Goal: Transaction & Acquisition: Book appointment/travel/reservation

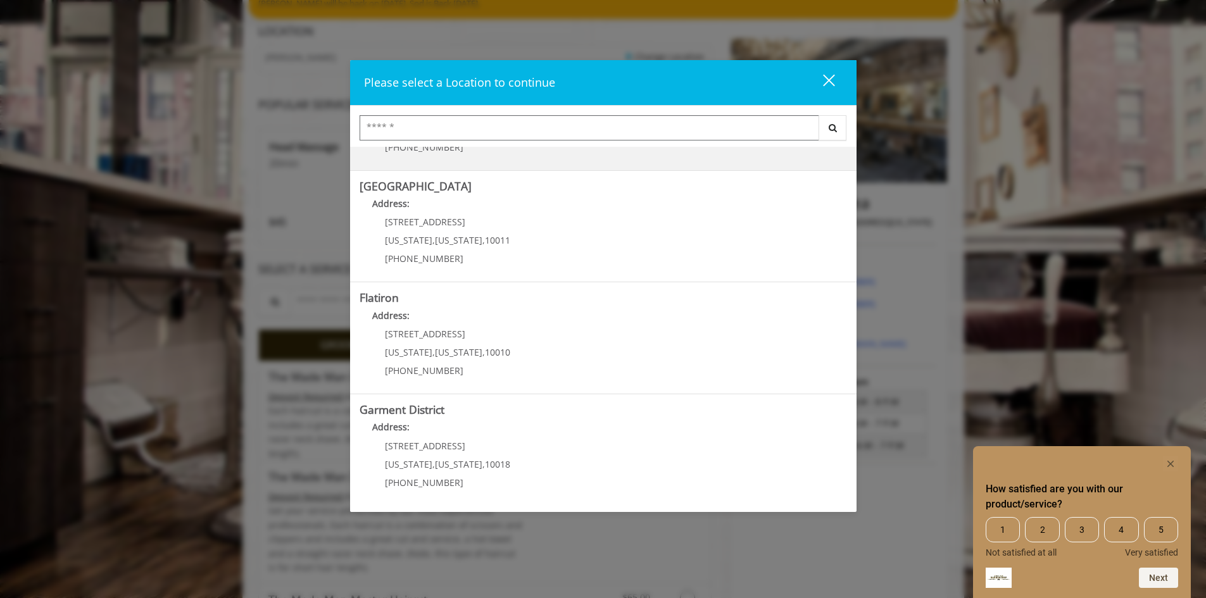
scroll to position [127, 0]
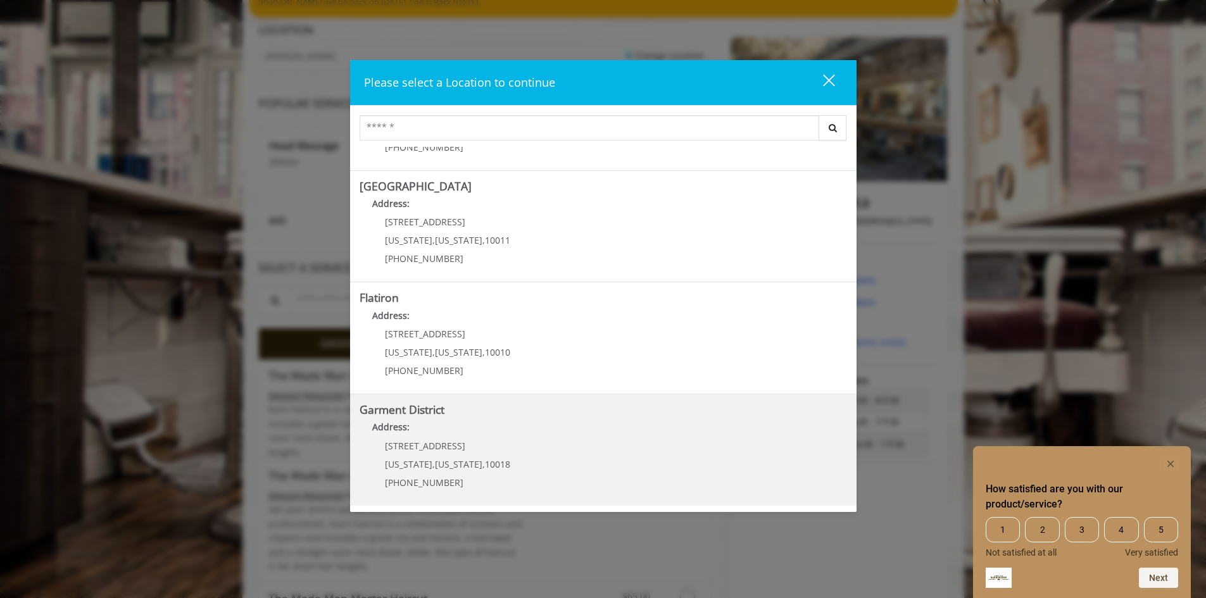
click at [548, 435] on District "Address:" at bounding box center [603, 430] width 487 height 20
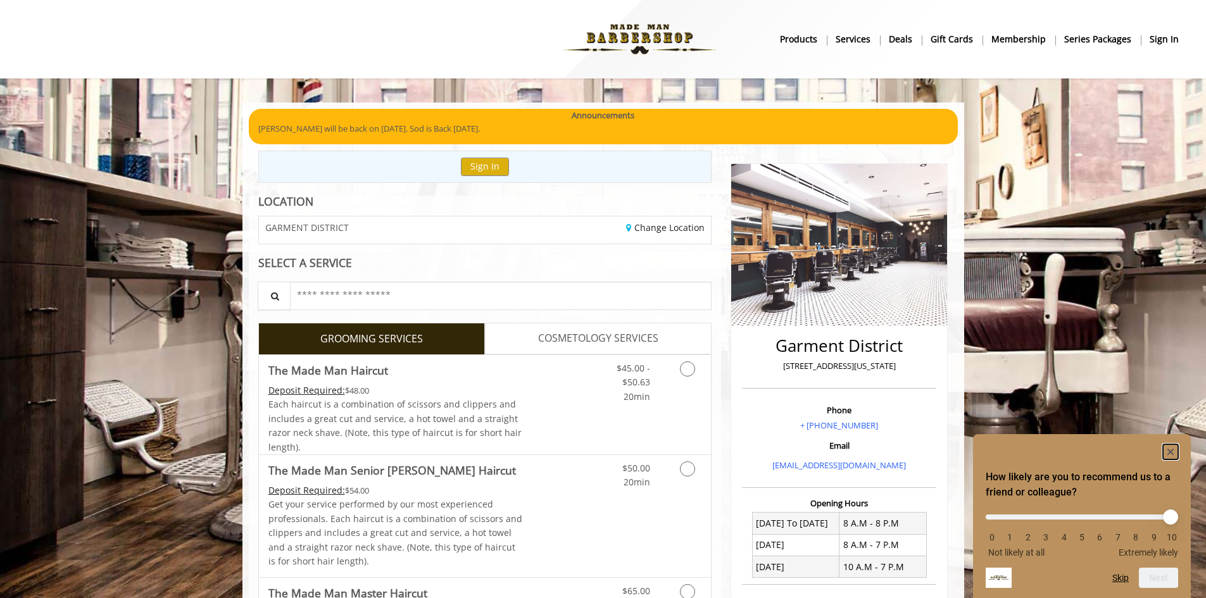
click at [1171, 449] on rect "Hide survey" at bounding box center [1170, 451] width 15 height 15
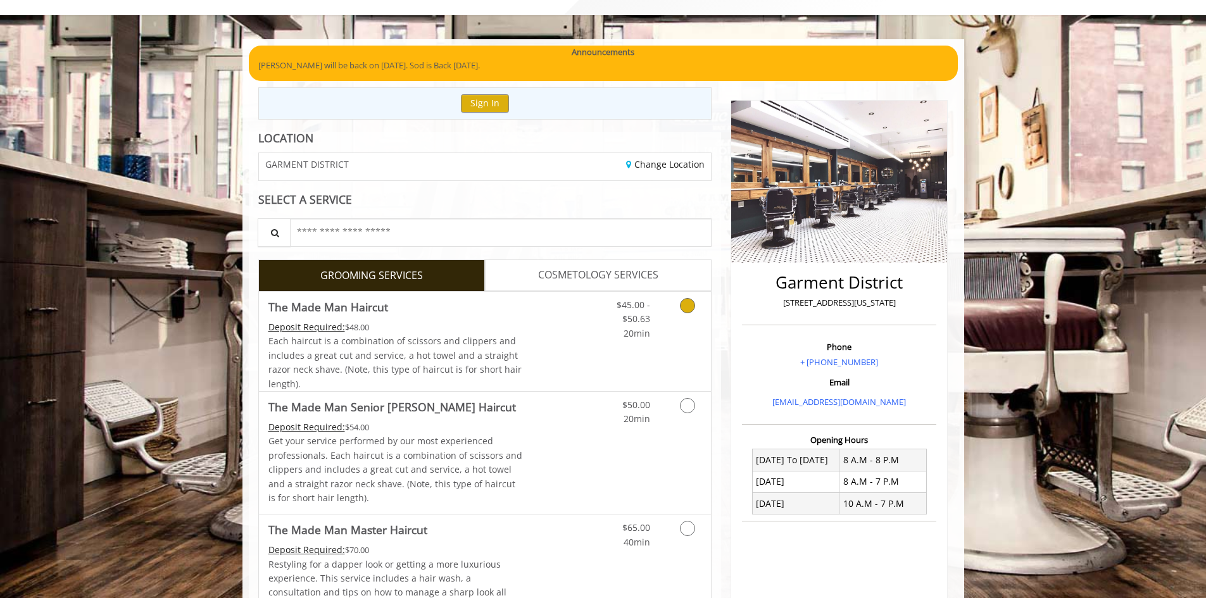
click at [687, 301] on icon "Grooming services" at bounding box center [687, 305] width 15 height 15
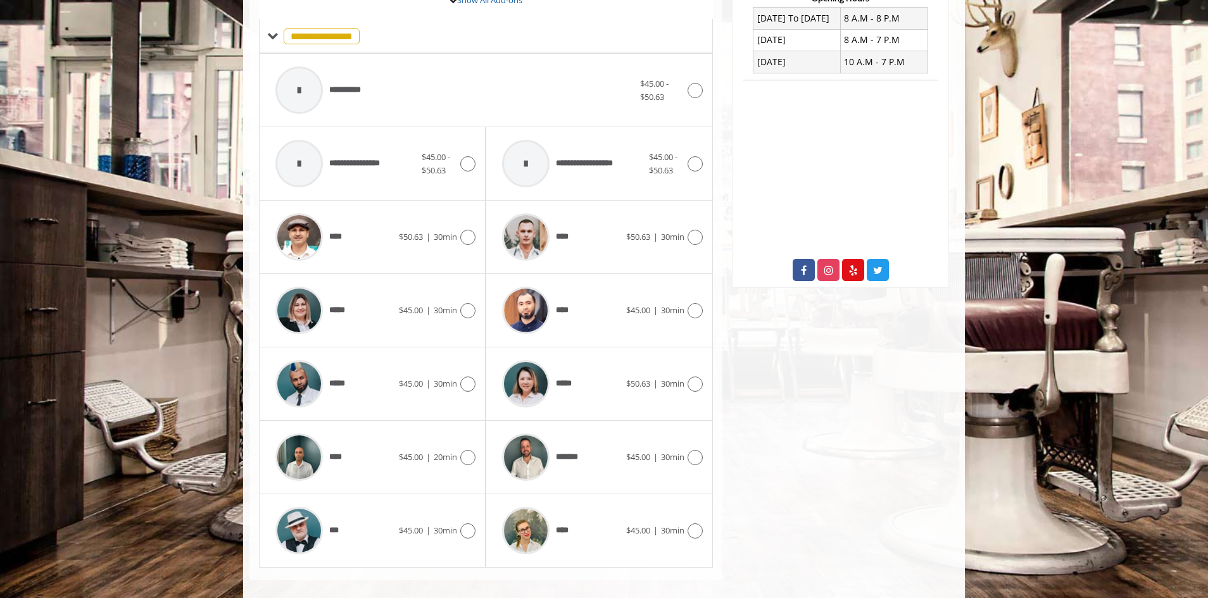
scroll to position [508, 0]
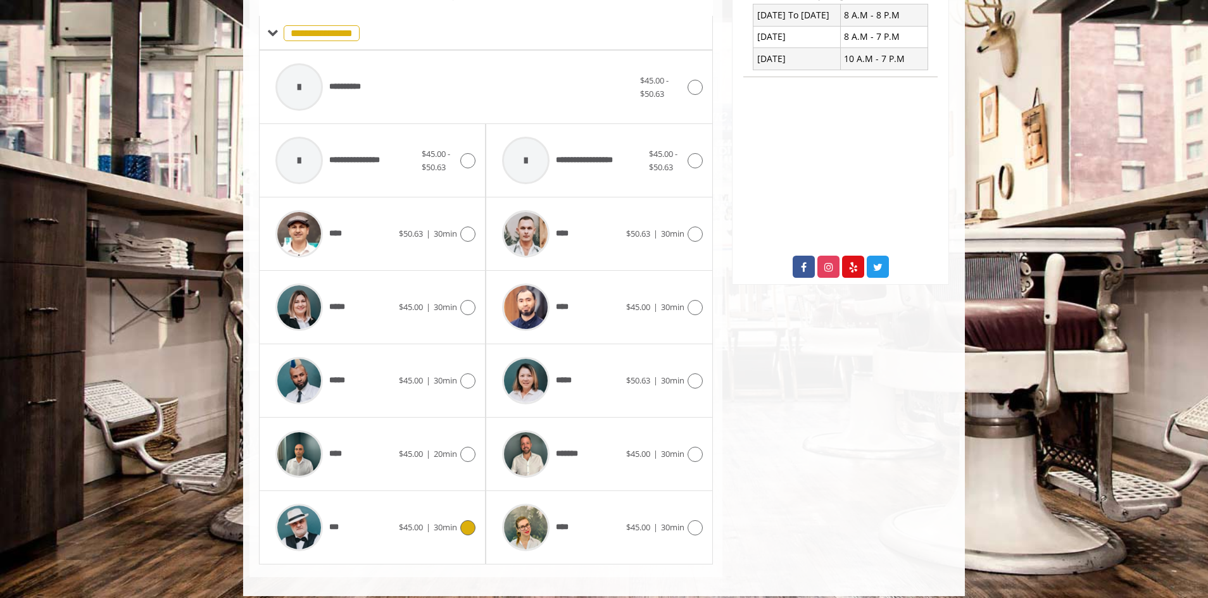
click at [463, 530] on icon at bounding box center [467, 527] width 15 height 15
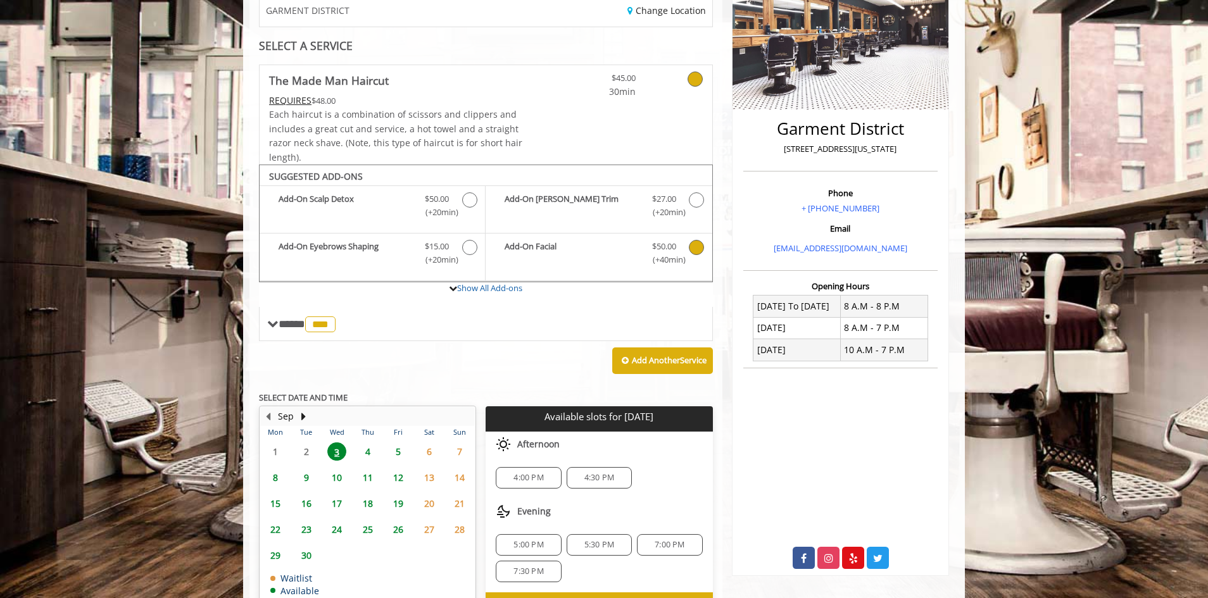
scroll to position [294, 0]
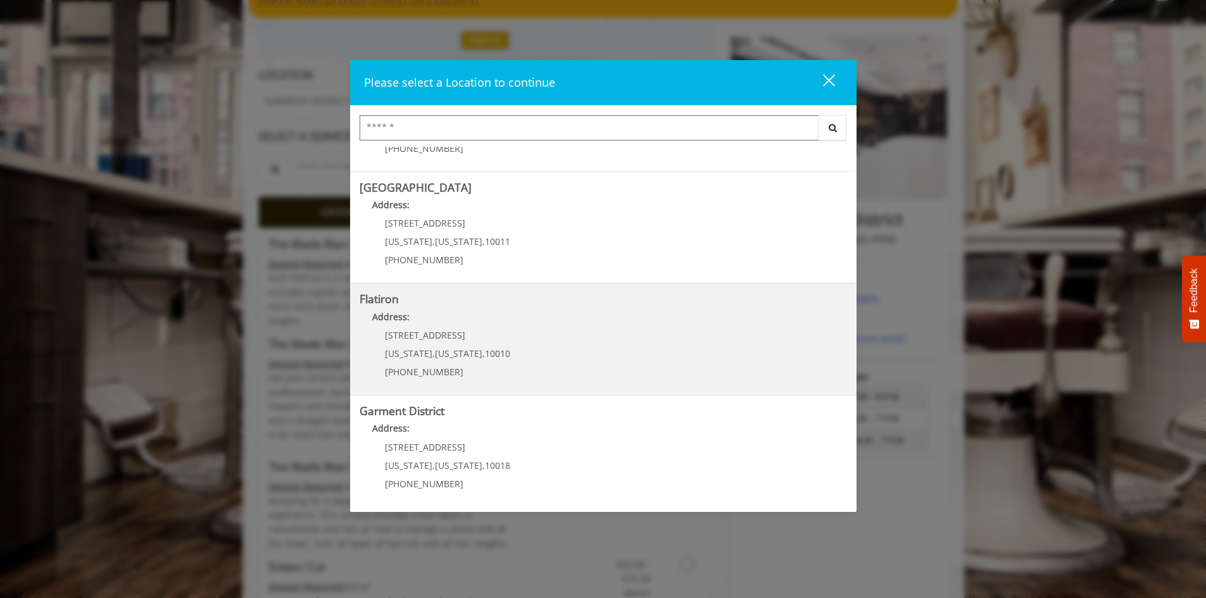
scroll to position [200, 0]
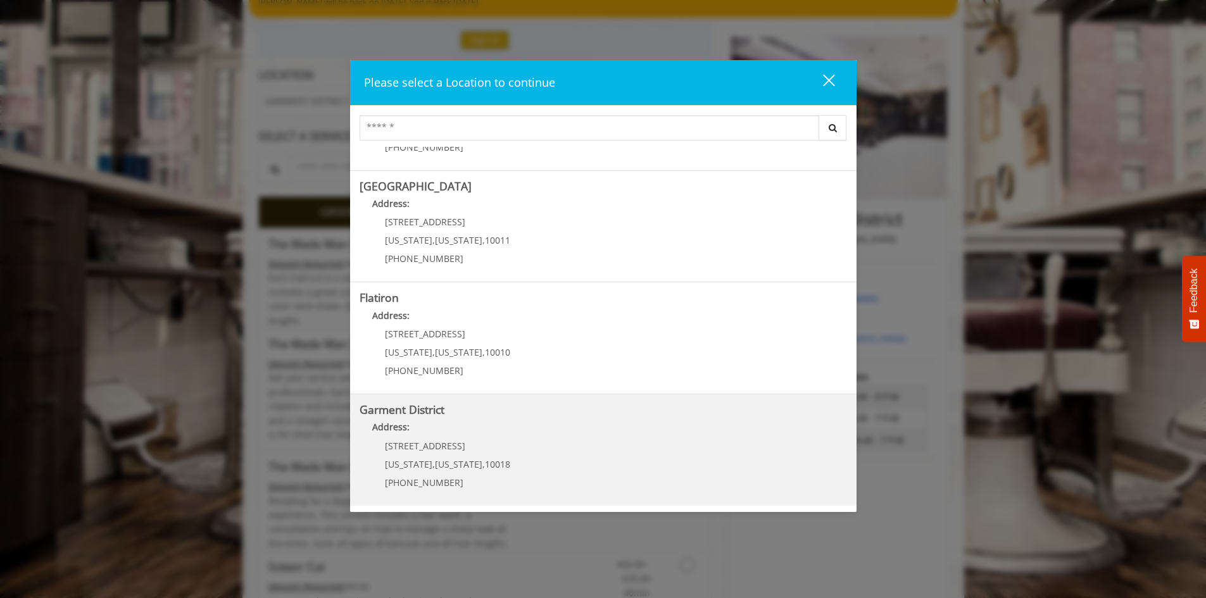
click at [510, 444] on District "Garment District Address: 1400 Broadway New York , New York , 10018 (212) 997-4…" at bounding box center [603, 450] width 487 height 92
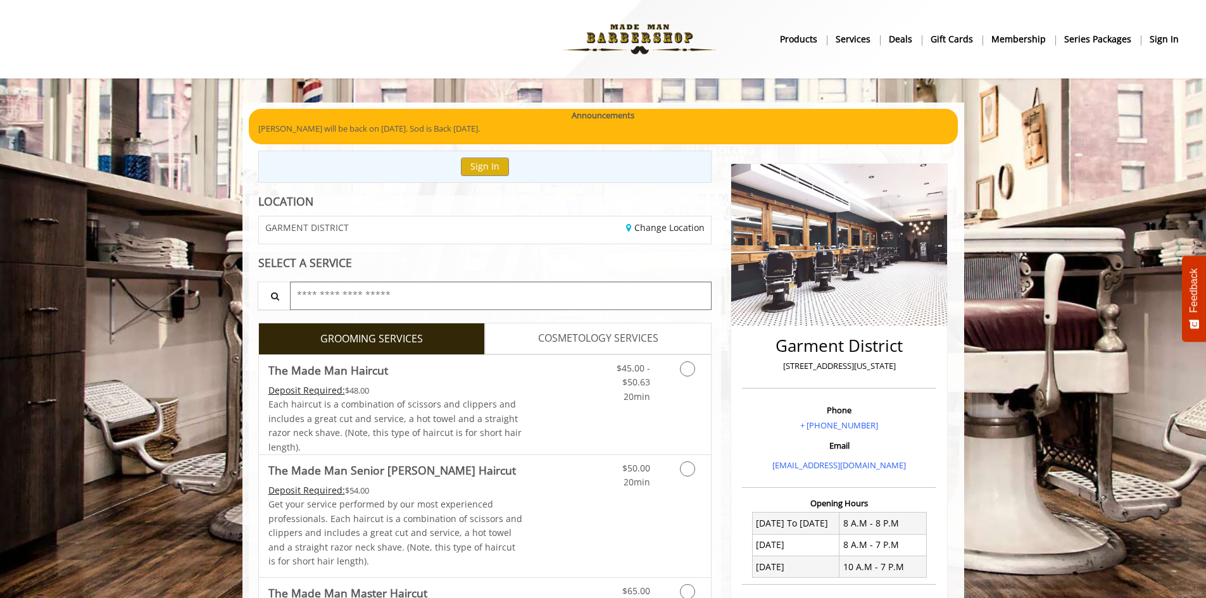
click at [390, 304] on input "text" at bounding box center [501, 296] width 422 height 28
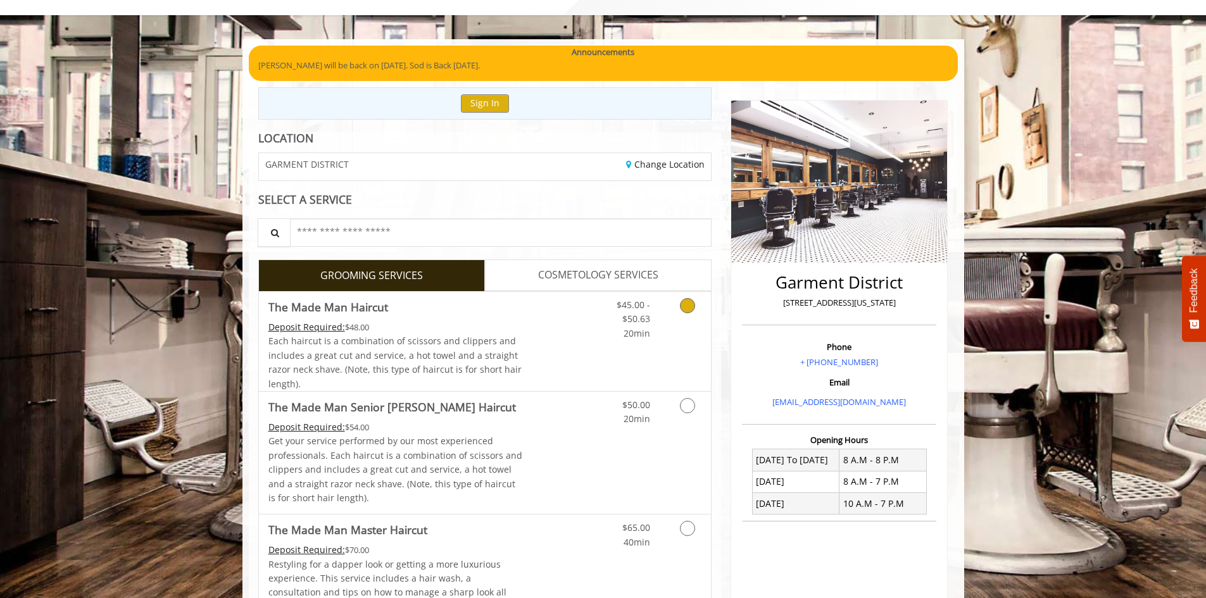
click at [473, 325] on div "Deposit Required: $48.00" at bounding box center [395, 327] width 254 height 14
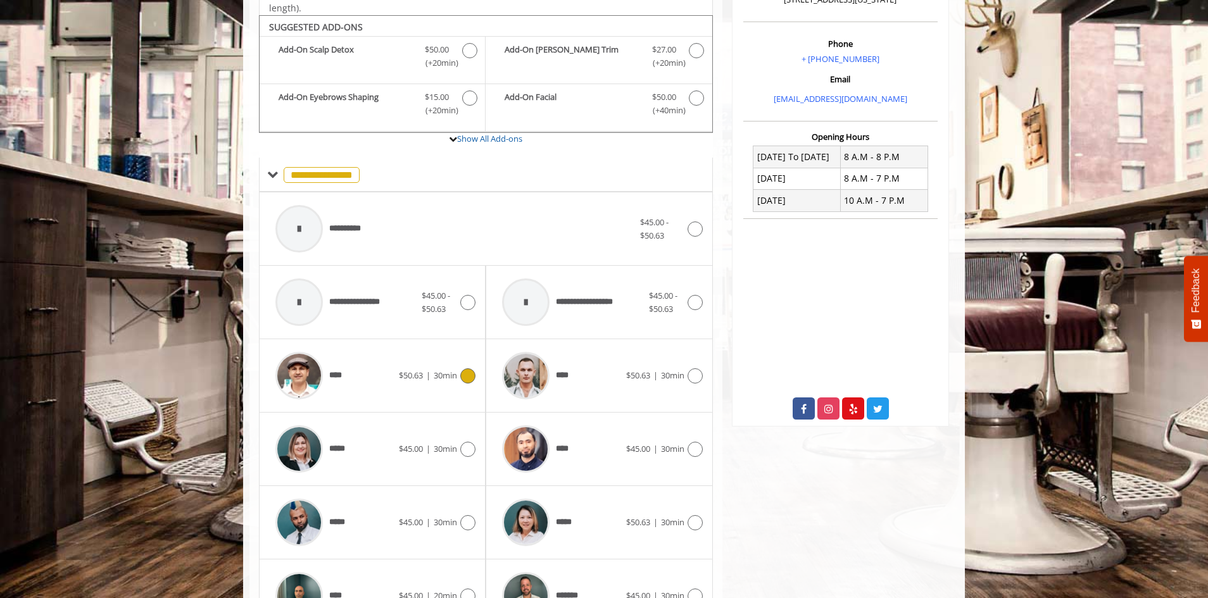
scroll to position [382, 0]
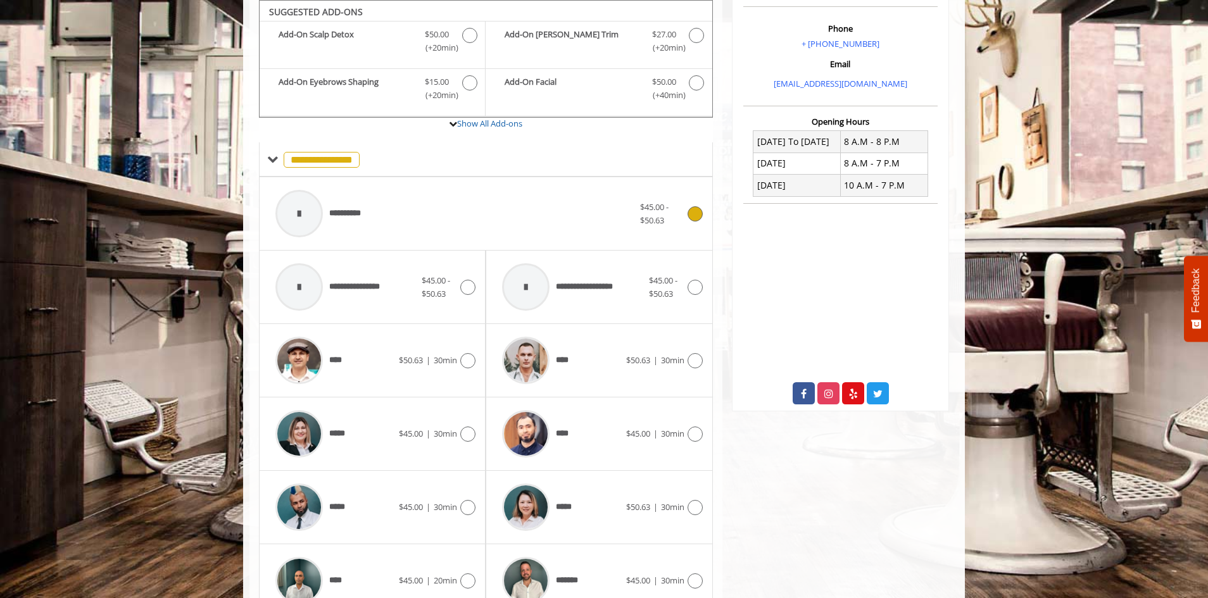
click at [520, 228] on div "**********" at bounding box center [454, 214] width 371 height 60
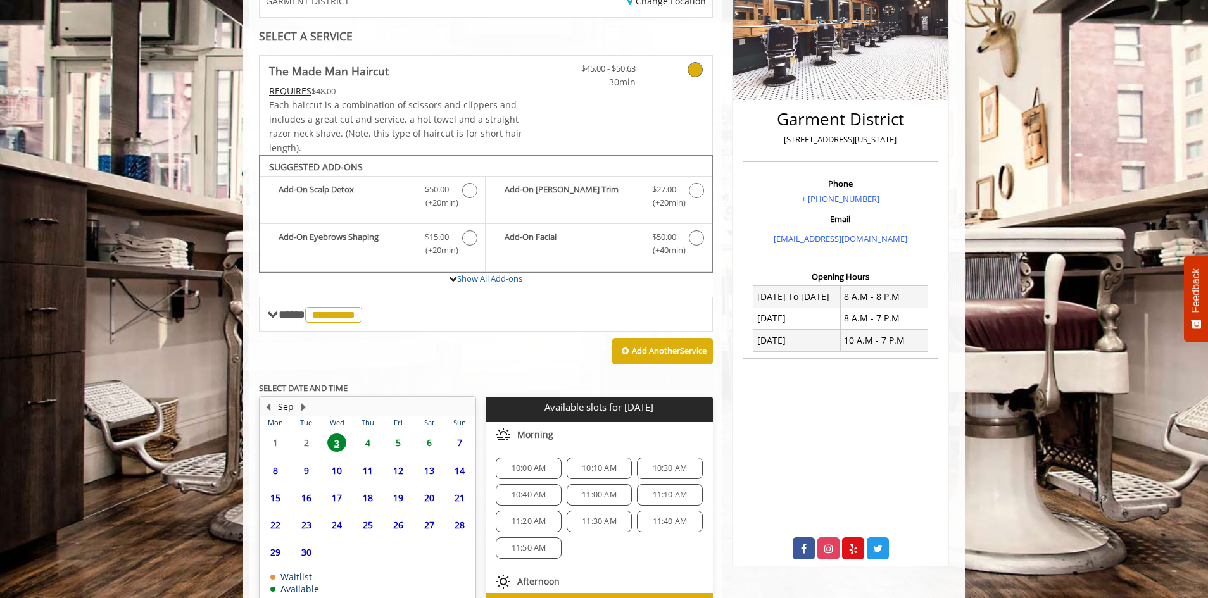
scroll to position [304, 0]
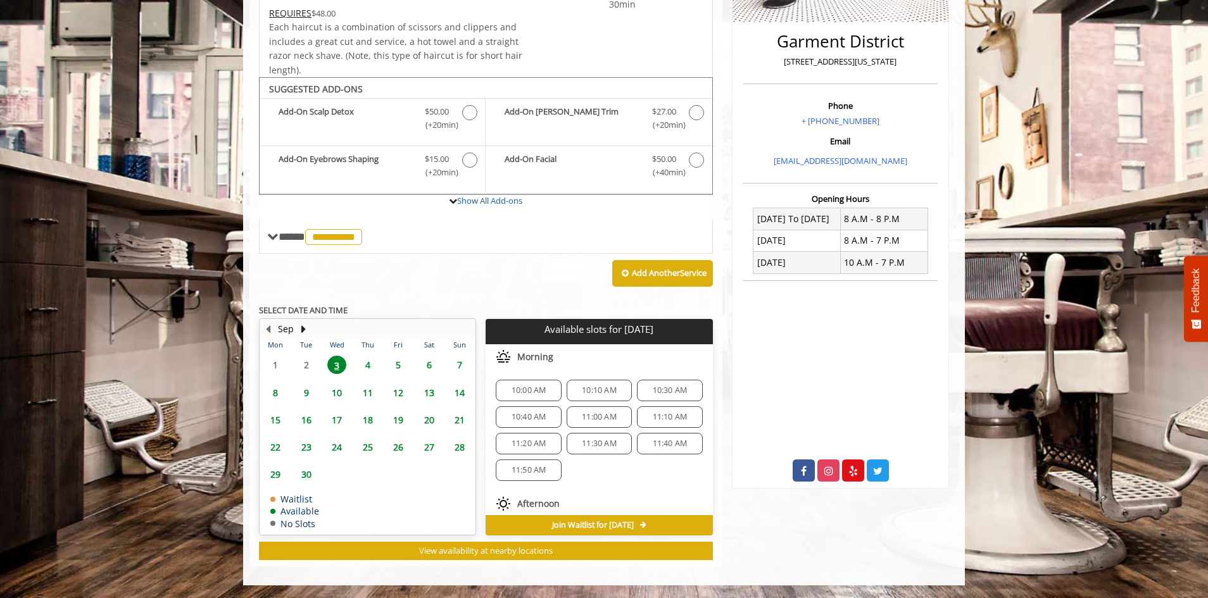
click at [586, 417] on span "11:00 AM" at bounding box center [599, 417] width 35 height 10
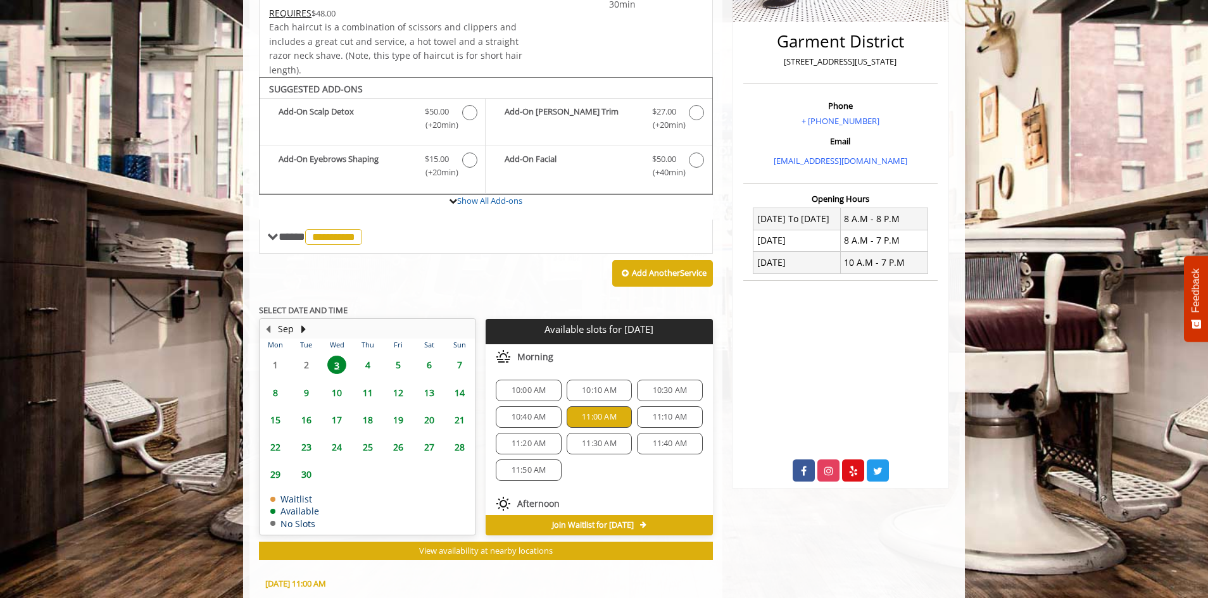
scroll to position [533, 0]
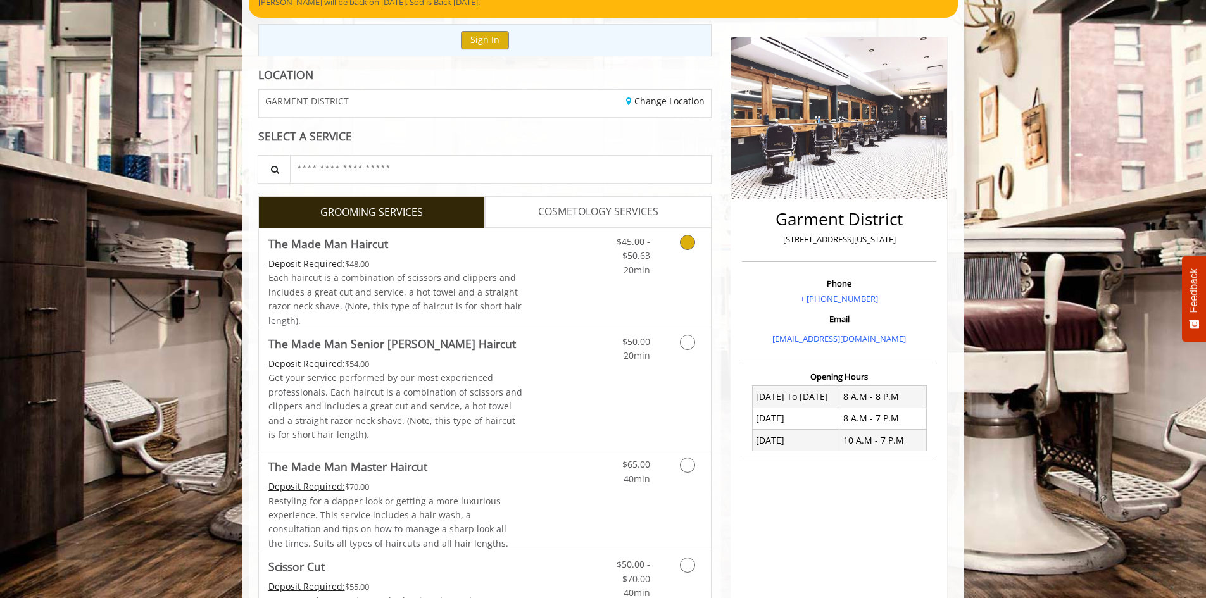
click at [682, 253] on link "Grooming services" at bounding box center [685, 253] width 32 height 49
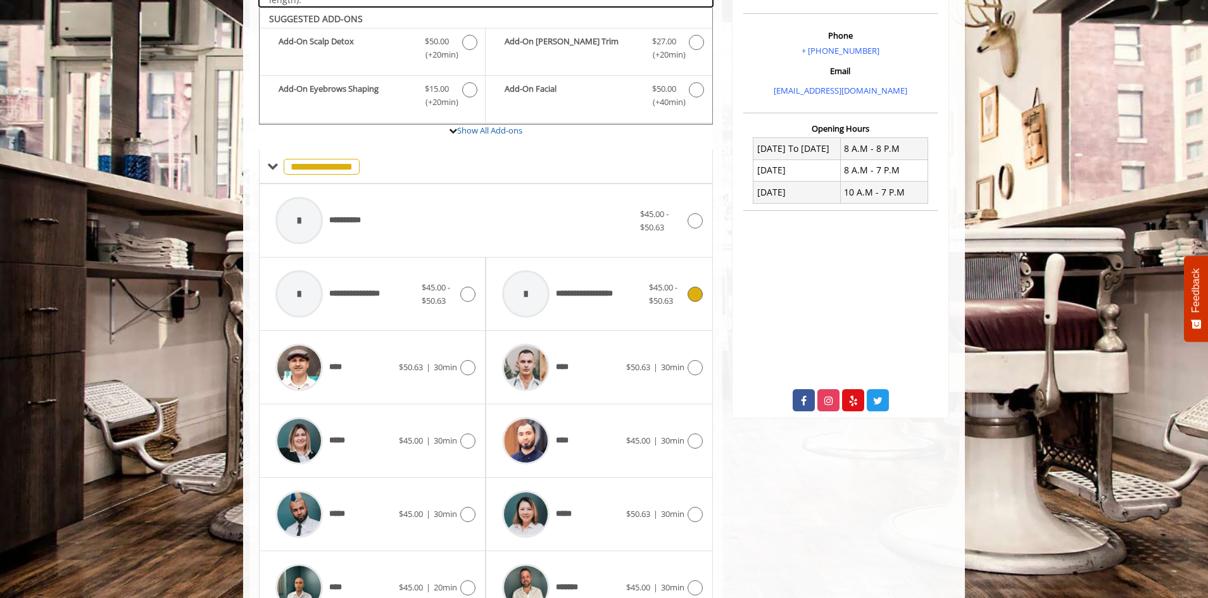
scroll to position [382, 0]
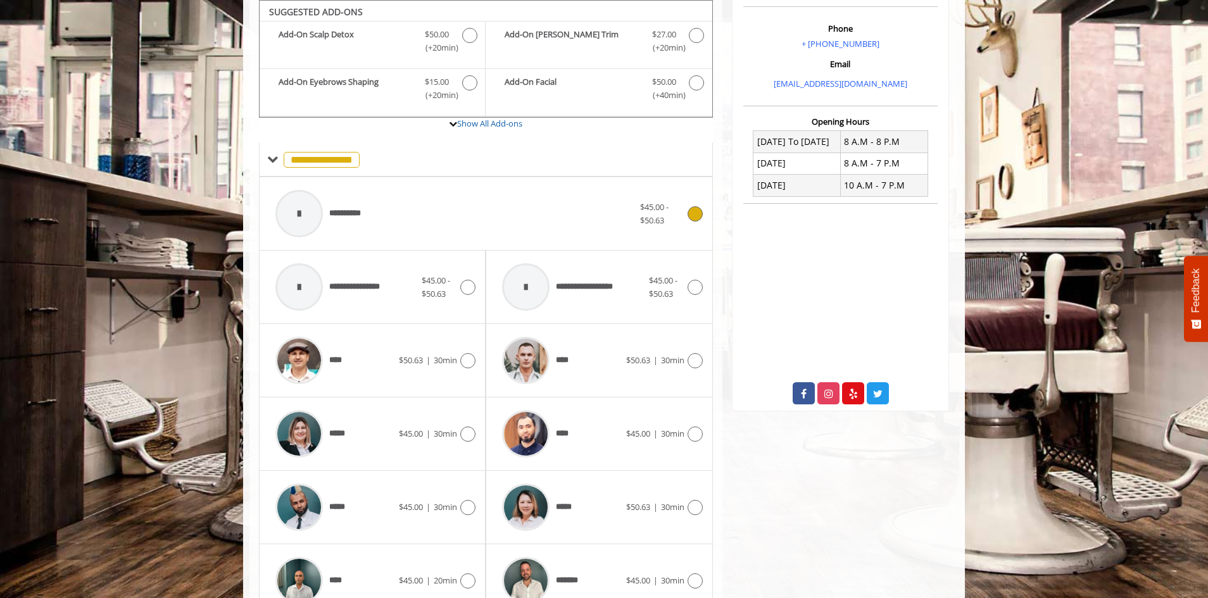
click at [643, 213] on span "$45.00 - $50.63" at bounding box center [662, 214] width 44 height 27
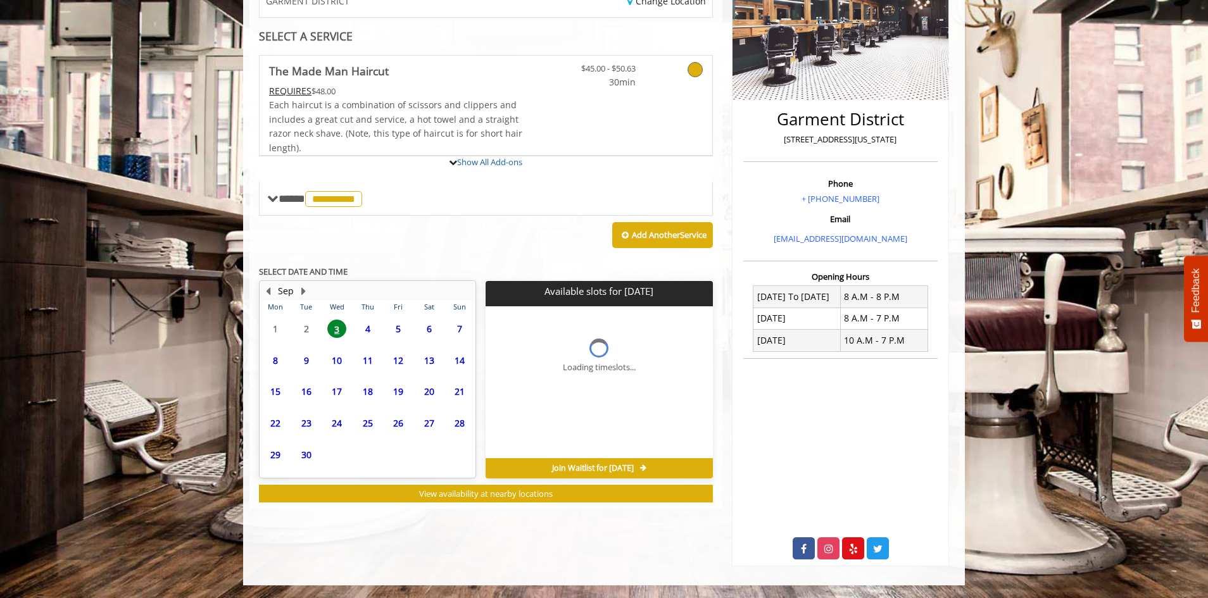
scroll to position [304, 0]
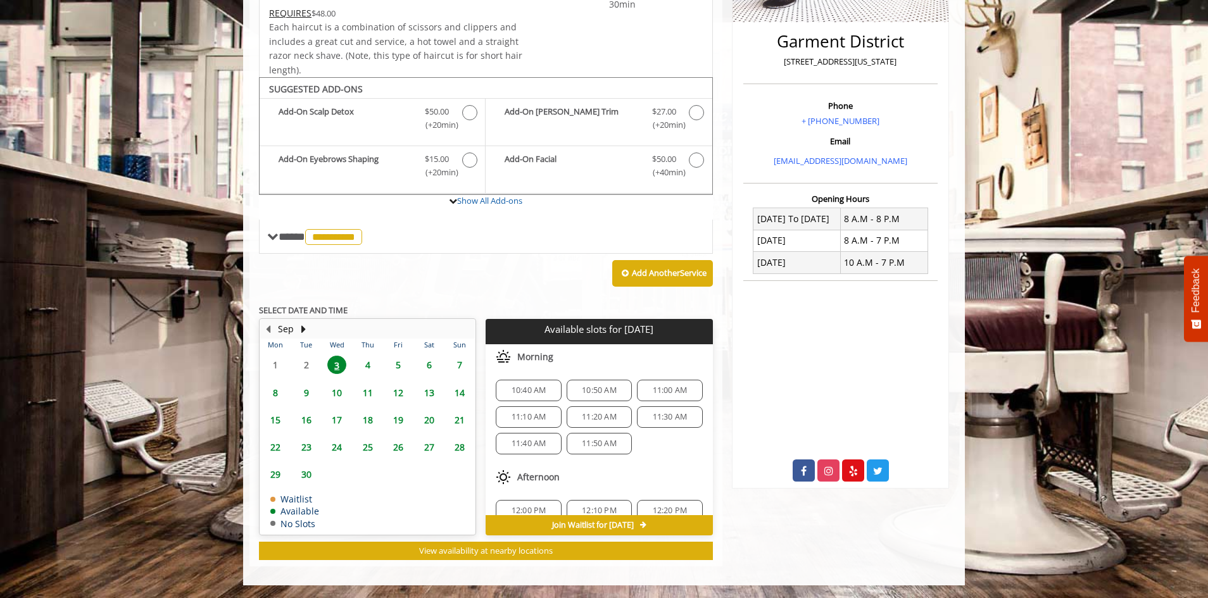
click at [589, 391] on span "10:50 AM" at bounding box center [599, 391] width 35 height 10
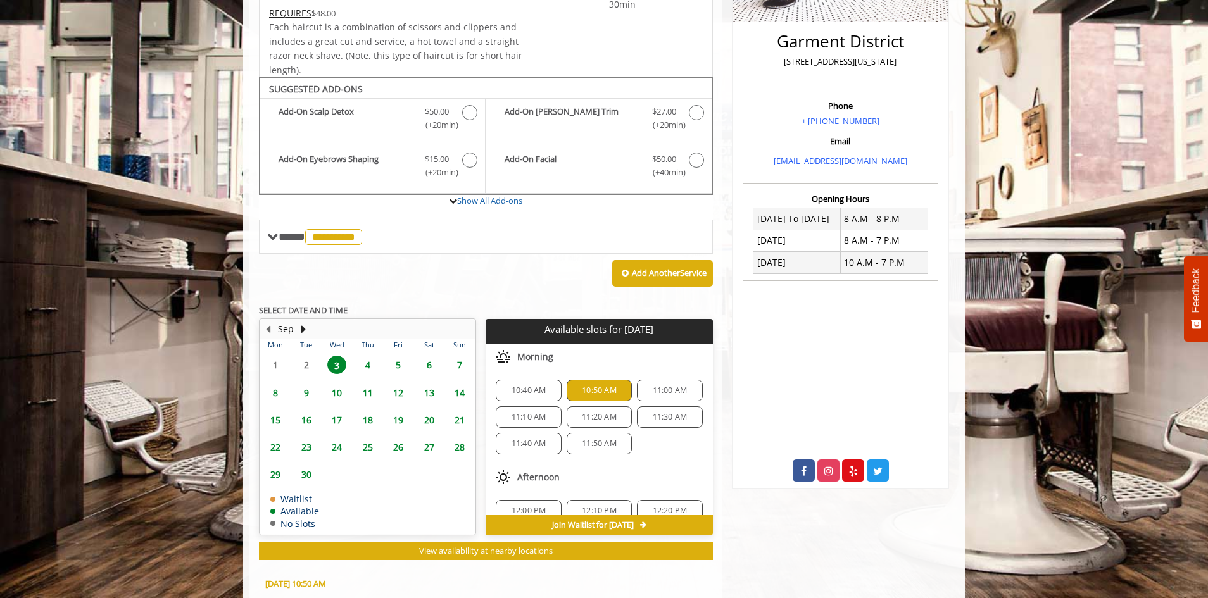
scroll to position [533, 0]
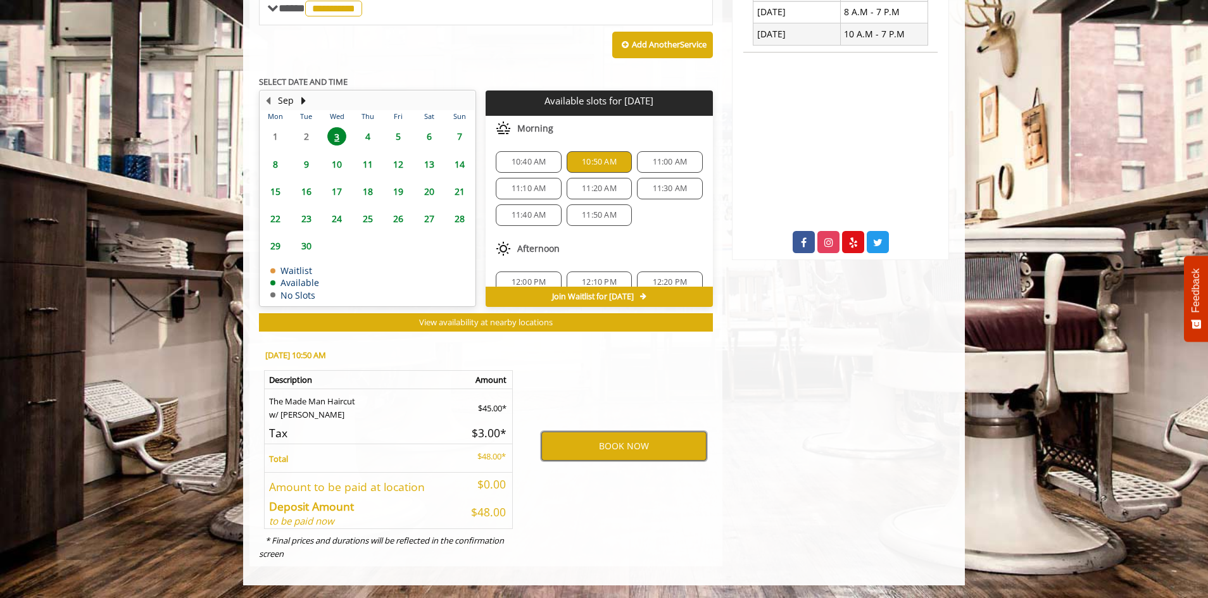
click at [597, 445] on button "BOOK NOW" at bounding box center [623, 446] width 165 height 29
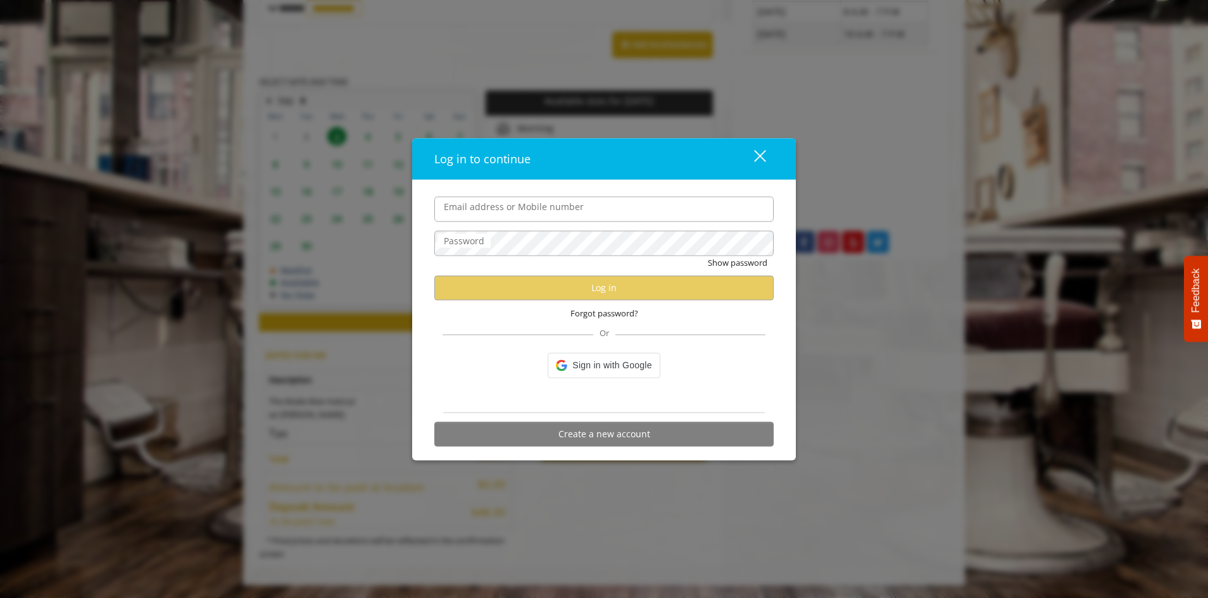
type input "**********"
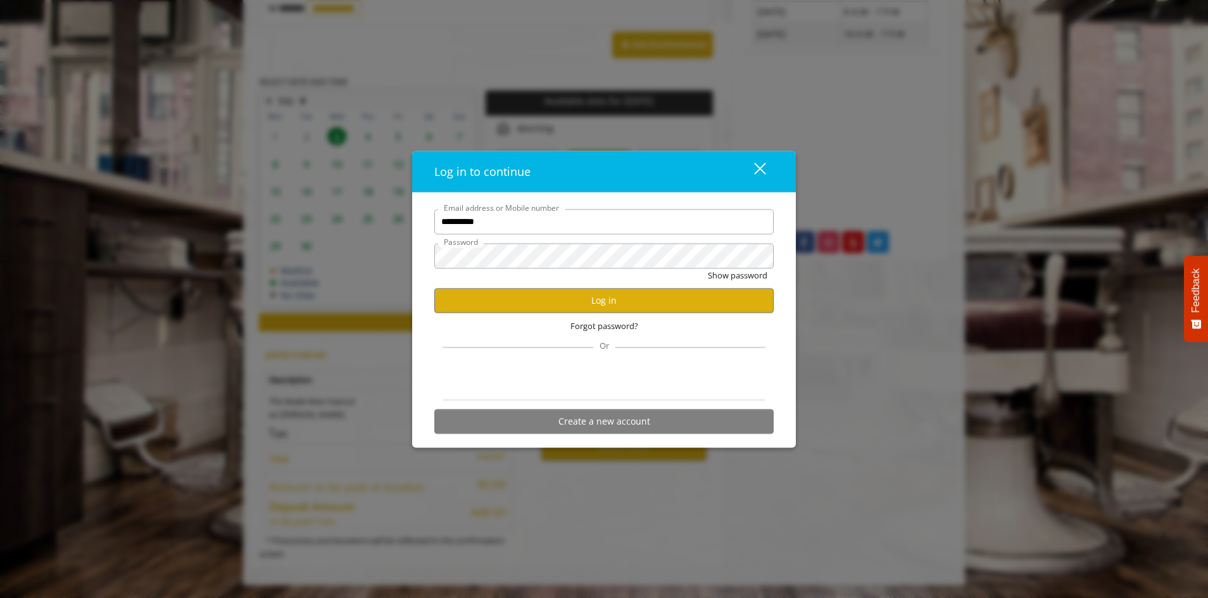
scroll to position [0, 0]
click at [573, 299] on button "Log in" at bounding box center [603, 300] width 339 height 25
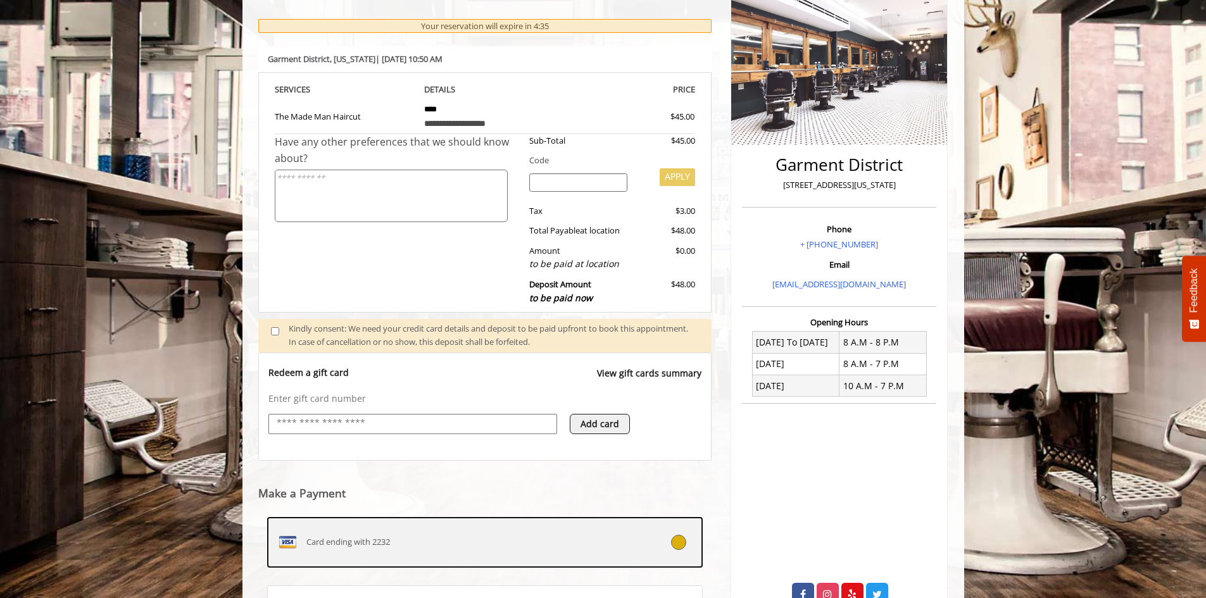
scroll to position [311, 0]
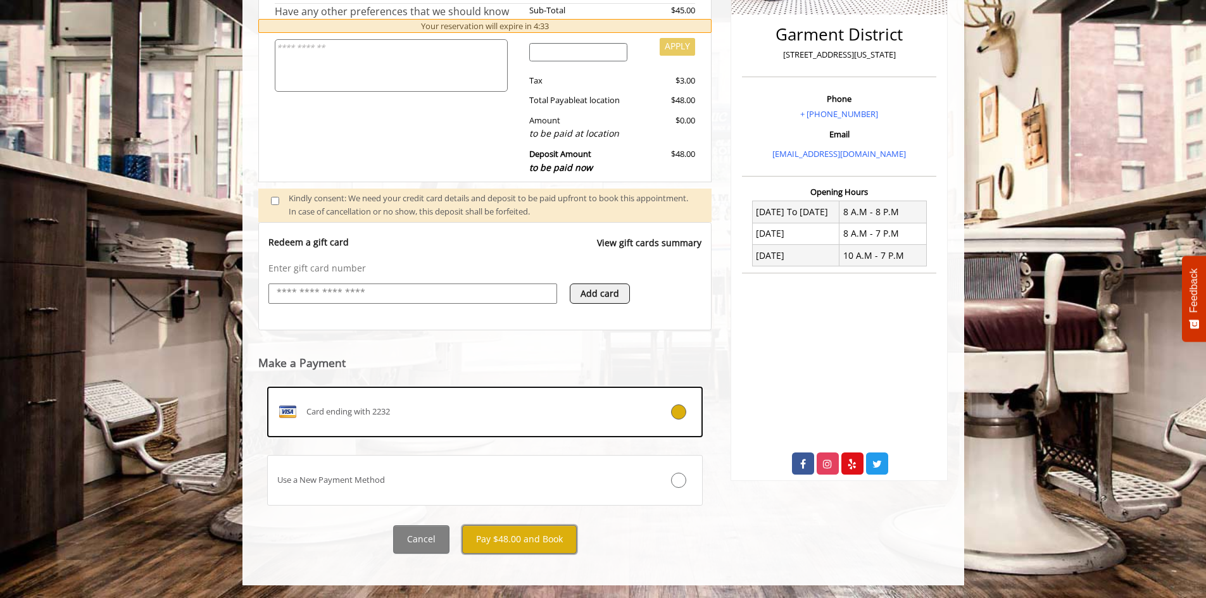
click at [503, 544] on button "Pay $48.00 and Book" at bounding box center [519, 539] width 115 height 28
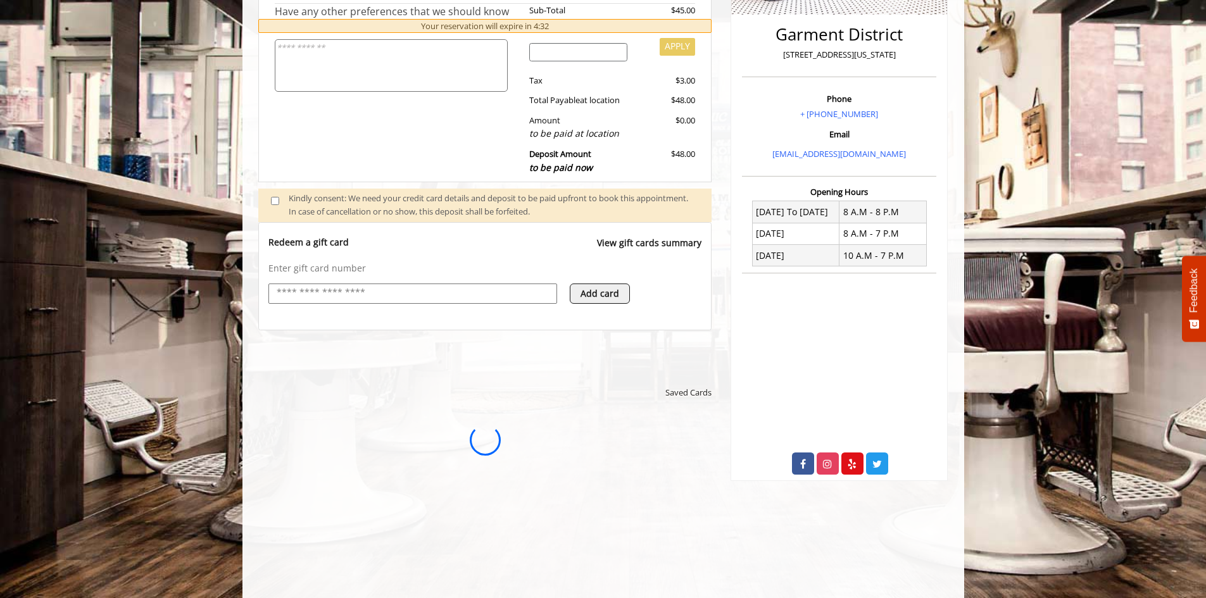
scroll to position [0, 0]
